Goal: Task Accomplishment & Management: Use online tool/utility

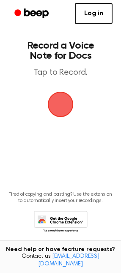
click at [60, 106] on span "button" at bounding box center [61, 105] width 26 height 26
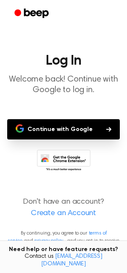
click at [56, 133] on button "Continue with Google" at bounding box center [63, 129] width 112 height 20
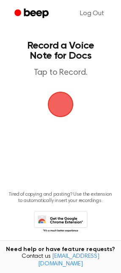
click at [53, 107] on span "button" at bounding box center [61, 104] width 24 height 24
click at [66, 107] on span "button" at bounding box center [61, 104] width 24 height 24
click at [61, 108] on span "button" at bounding box center [61, 105] width 26 height 26
click at [68, 105] on span "button" at bounding box center [60, 104] width 27 height 27
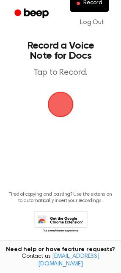
click at [62, 113] on span "button" at bounding box center [61, 104] width 24 height 24
click at [92, 22] on link "Log Out" at bounding box center [91, 22] width 41 height 20
